Goal: Information Seeking & Learning: Learn about a topic

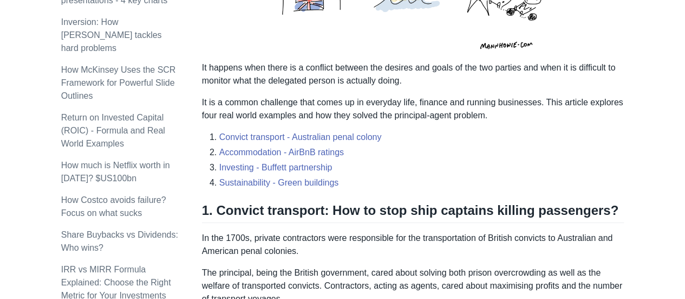
scroll to position [325, 0]
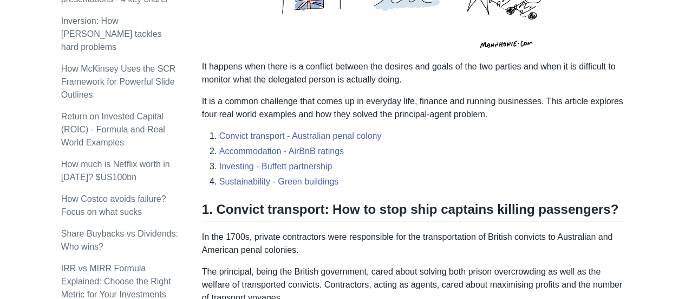
drag, startPoint x: 245, startPoint y: 100, endPoint x: 398, endPoint y: 124, distance: 154.6
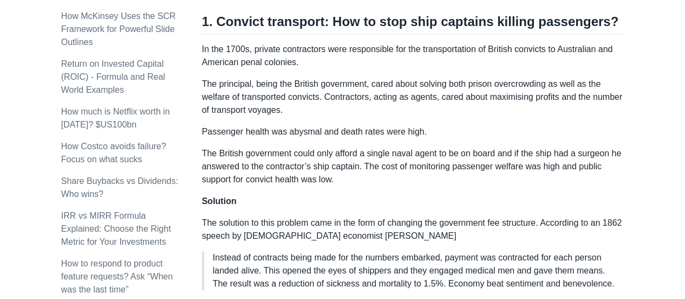
drag, startPoint x: 215, startPoint y: 73, endPoint x: 285, endPoint y: 101, distance: 76.1
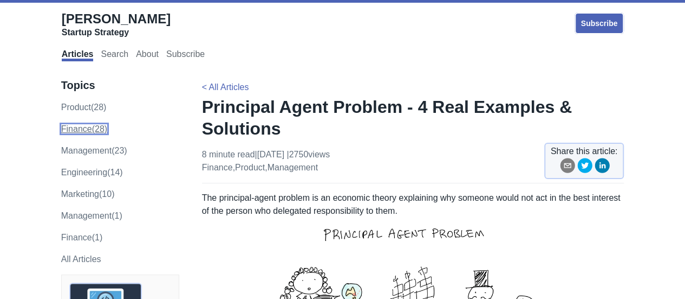
click at [85, 131] on link "finance (28)" at bounding box center [84, 128] width 46 height 9
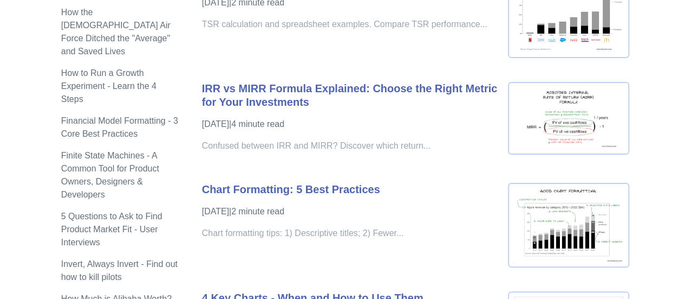
scroll to position [1138, 0]
